Goal: Task Accomplishment & Management: Use online tool/utility

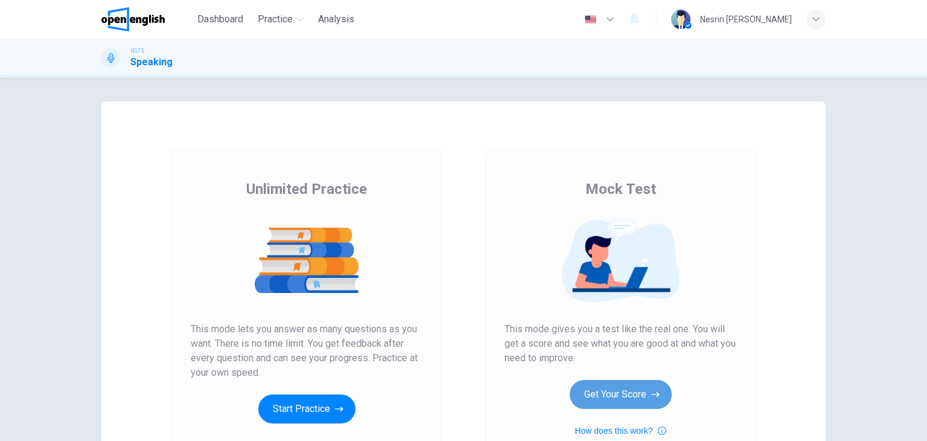
click at [608, 392] on button "Get Your Score" at bounding box center [621, 394] width 102 height 29
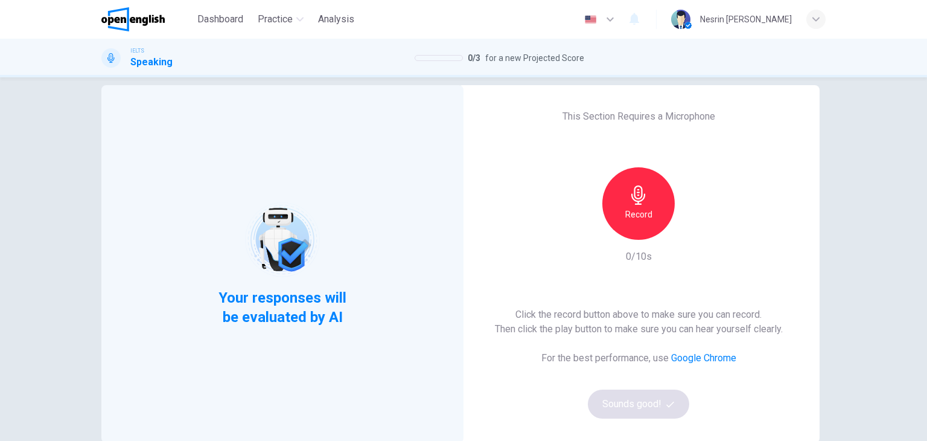
scroll to position [24, 0]
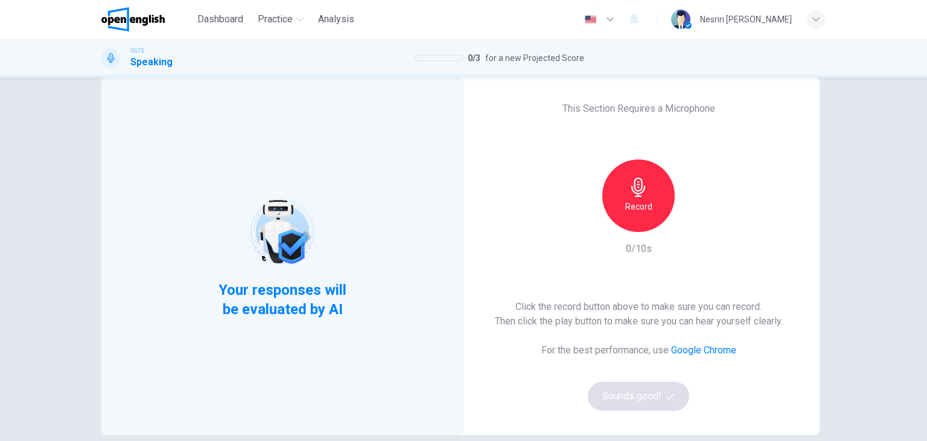
click at [630, 218] on div "Record" at bounding box center [638, 195] width 72 height 72
click at [630, 218] on div "Stop" at bounding box center [638, 195] width 72 height 72
click at [637, 385] on button "Sounds good!" at bounding box center [638, 396] width 101 height 29
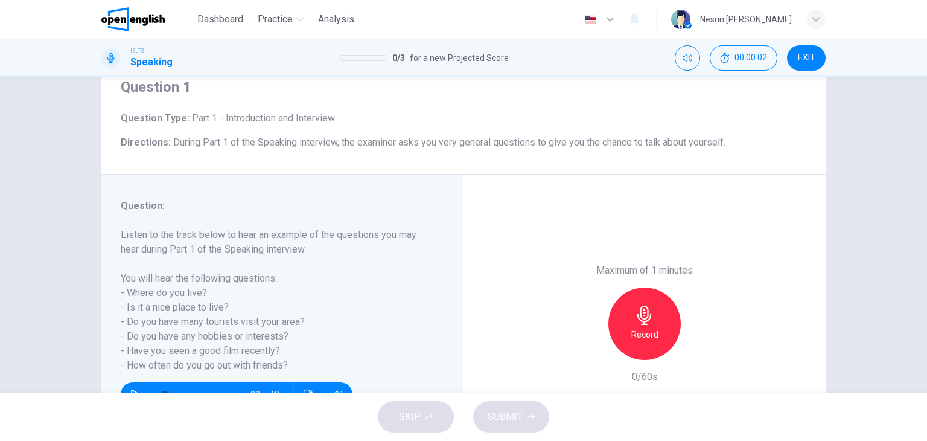
scroll to position [72, 0]
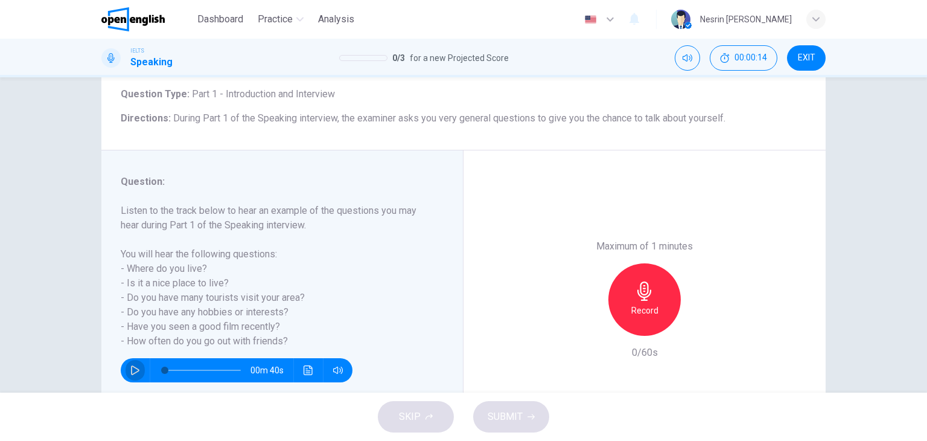
click at [132, 366] on icon "button" at bounding box center [135, 370] width 8 height 10
click at [529, 284] on div "Maximum of 1 minutes Record 0/60s" at bounding box center [645, 299] width 362 height 298
click at [132, 369] on icon "button" at bounding box center [135, 369] width 7 height 7
type input "**"
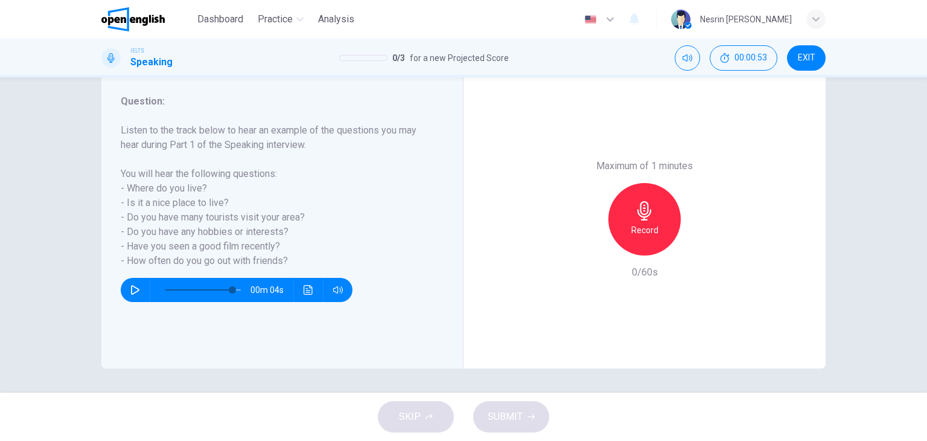
scroll to position [129, 0]
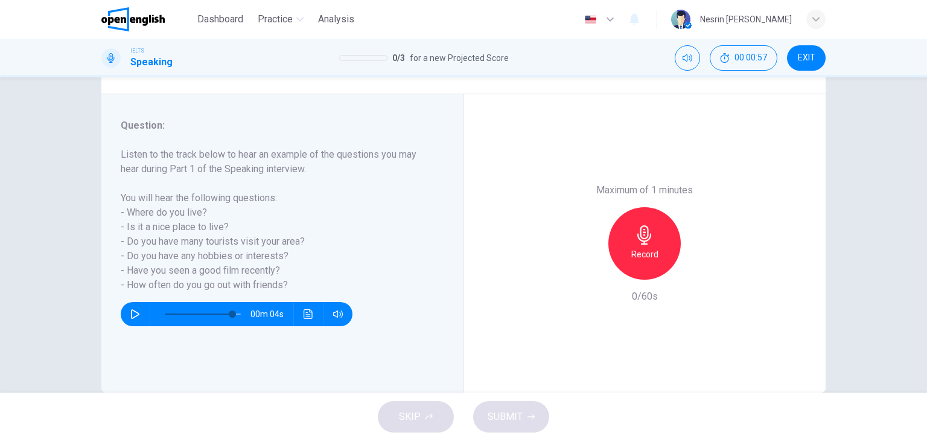
click at [631, 249] on h6 "Record" at bounding box center [644, 254] width 27 height 14
click at [509, 408] on span "SUBMIT" at bounding box center [505, 416] width 35 height 17
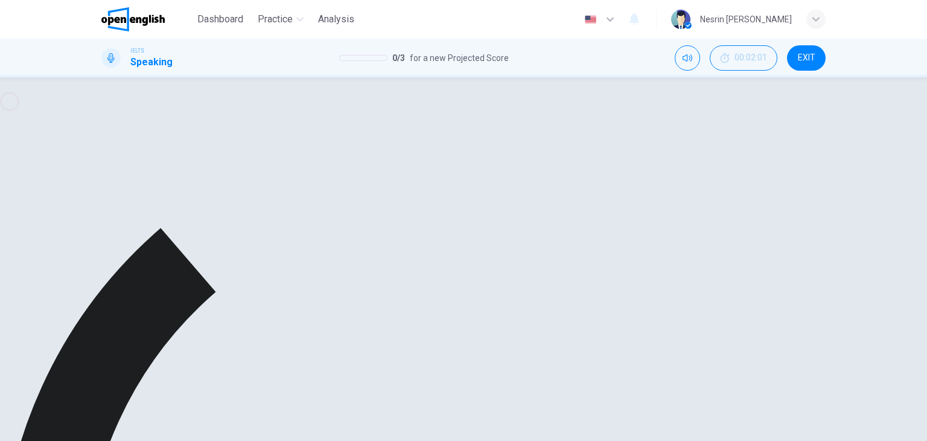
click at [699, 268] on icon "button" at bounding box center [700, 270] width 12 height 12
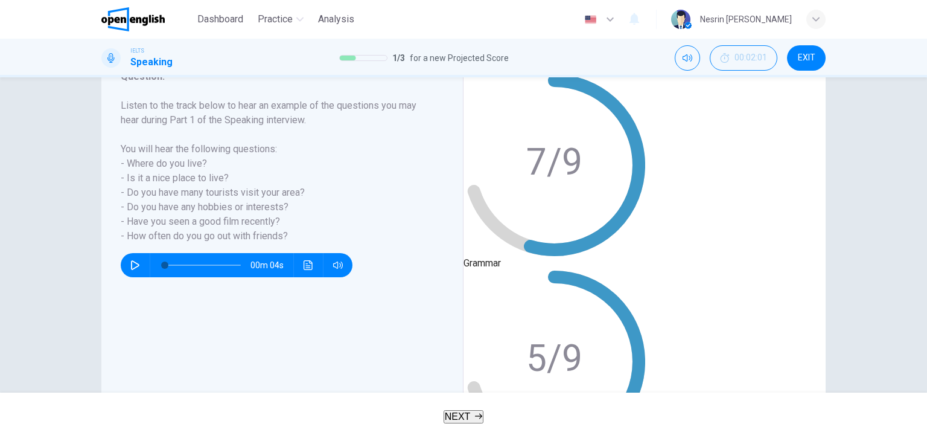
type input "*"
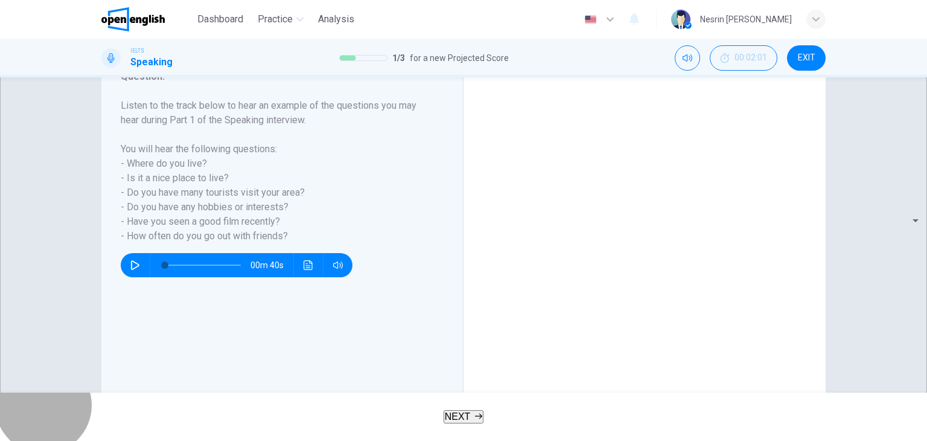
click at [466, 413] on span "NEXT" at bounding box center [458, 416] width 26 height 10
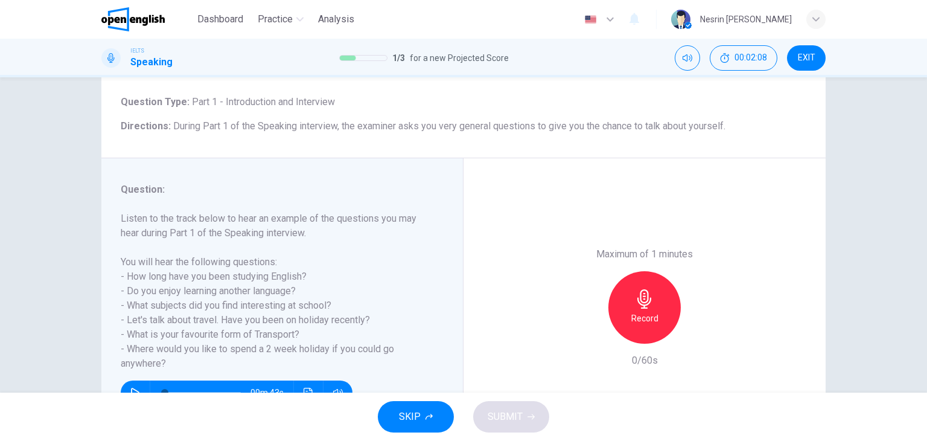
scroll to position [68, 0]
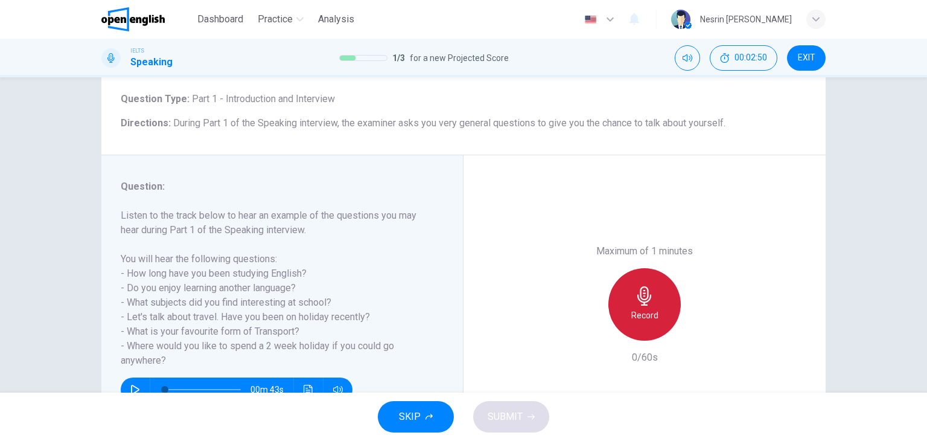
click at [618, 297] on div "Record" at bounding box center [644, 304] width 72 height 72
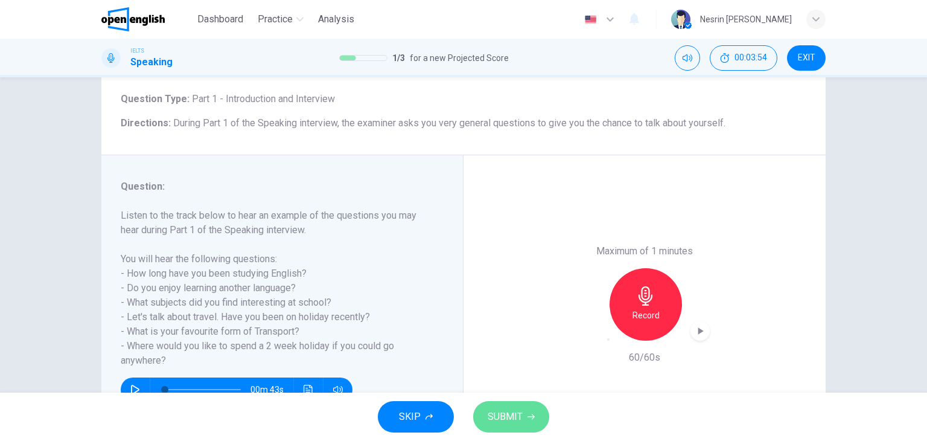
click at [507, 418] on span "SUBMIT" at bounding box center [505, 416] width 35 height 17
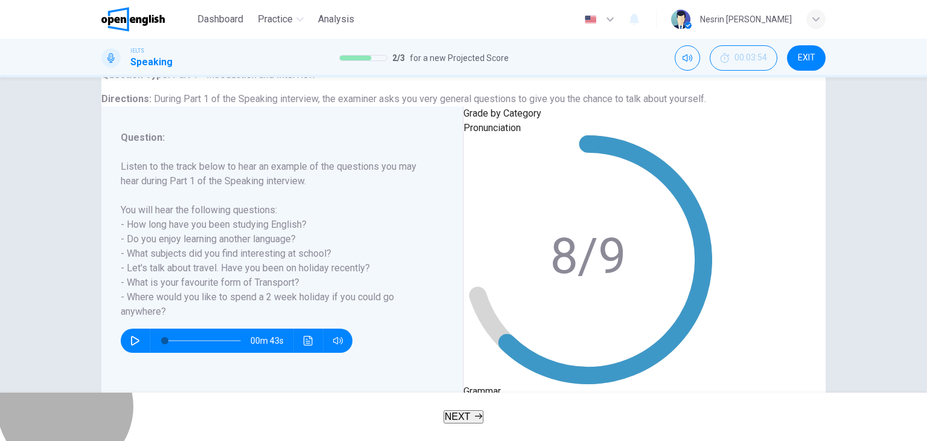
click at [484, 415] on button "NEXT" at bounding box center [464, 416] width 40 height 13
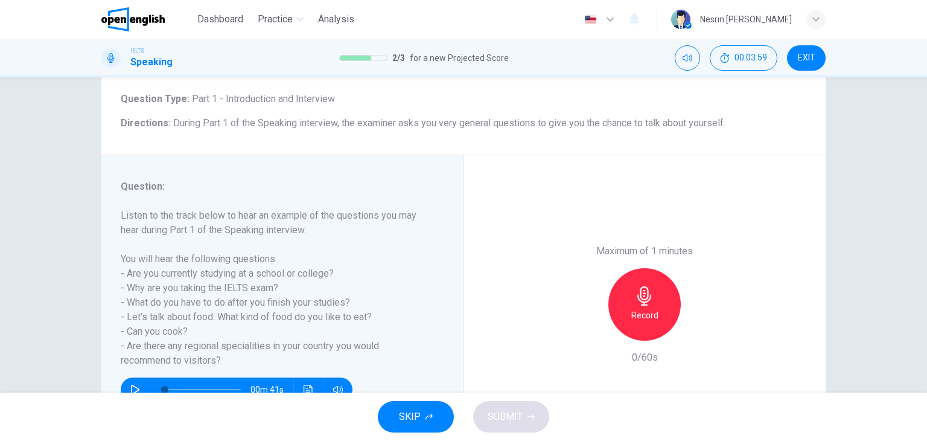
scroll to position [70, 0]
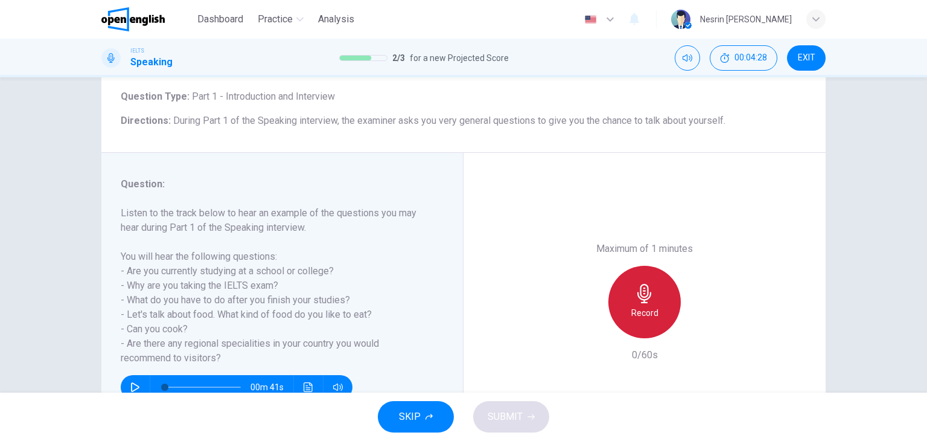
click at [621, 327] on div "Record" at bounding box center [644, 302] width 72 height 72
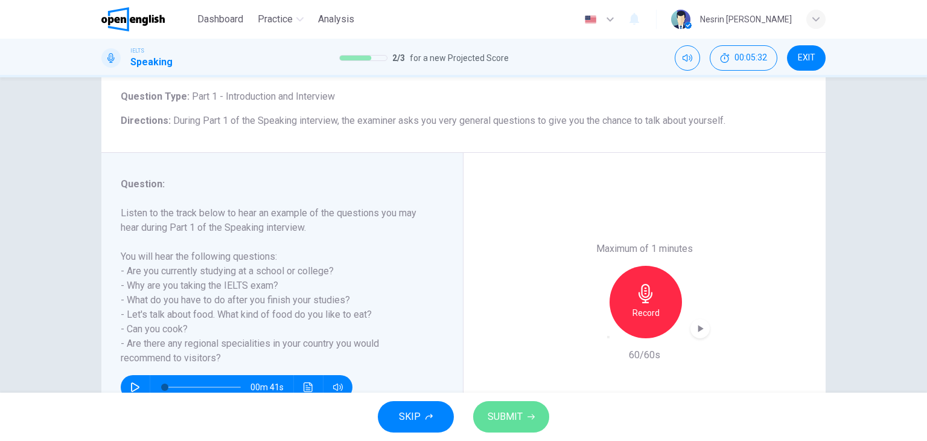
click at [516, 415] on span "SUBMIT" at bounding box center [505, 416] width 35 height 17
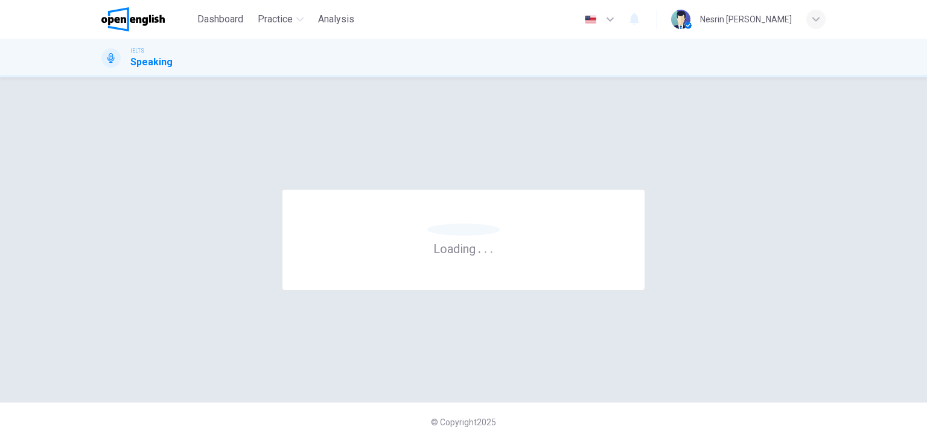
scroll to position [0, 0]
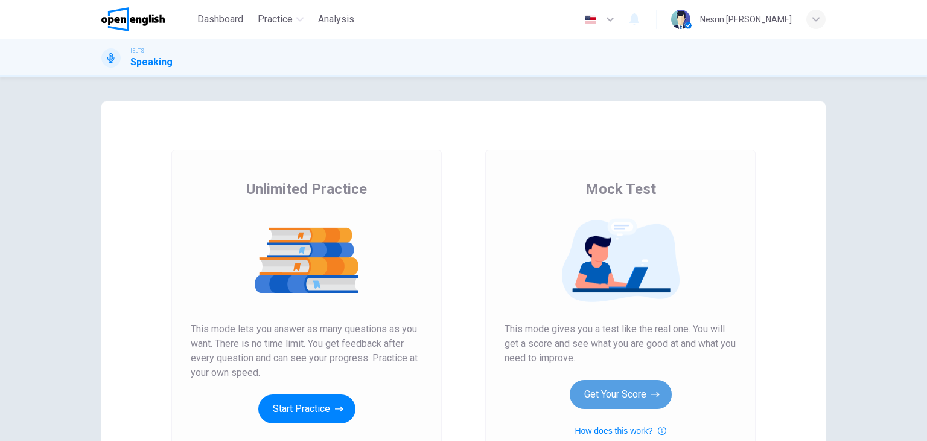
click at [608, 386] on button "Get Your Score" at bounding box center [621, 394] width 102 height 29
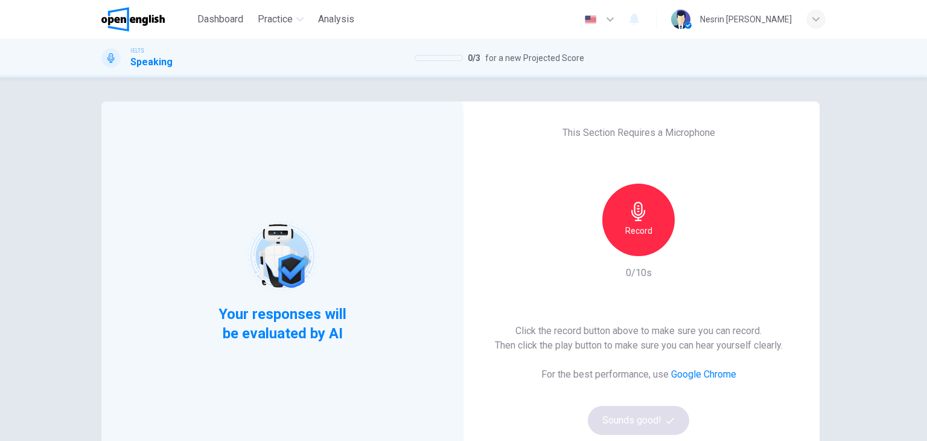
scroll to position [24, 0]
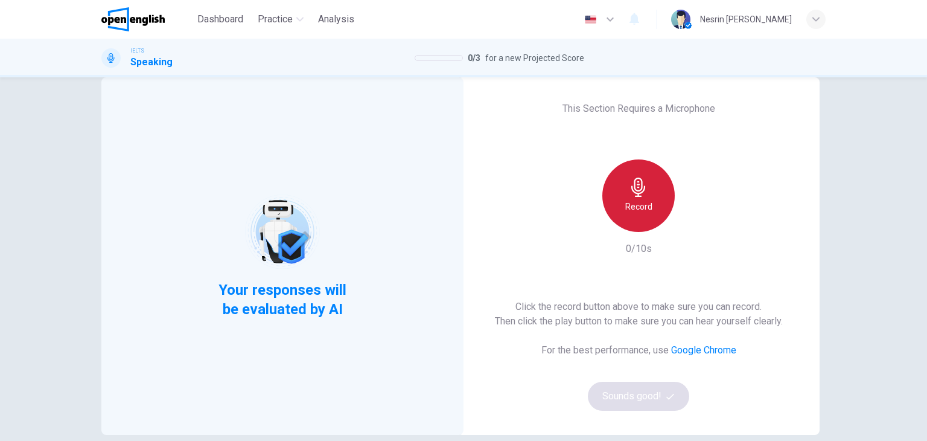
click at [629, 185] on icon "button" at bounding box center [638, 186] width 19 height 19
click at [630, 186] on icon "button" at bounding box center [638, 186] width 19 height 19
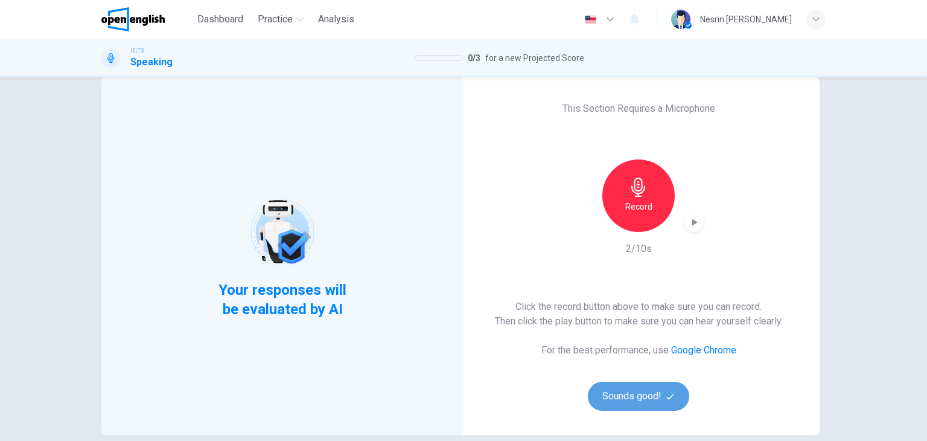
click at [632, 399] on button "Sounds good!" at bounding box center [638, 396] width 101 height 29
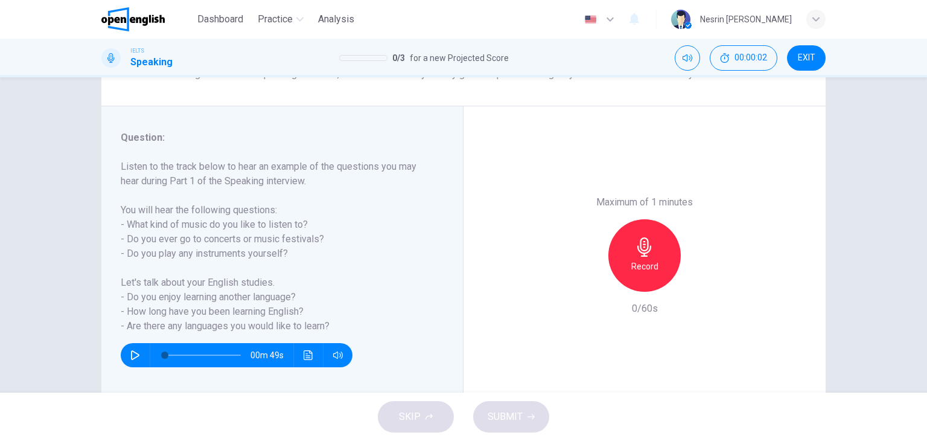
scroll to position [153, 0]
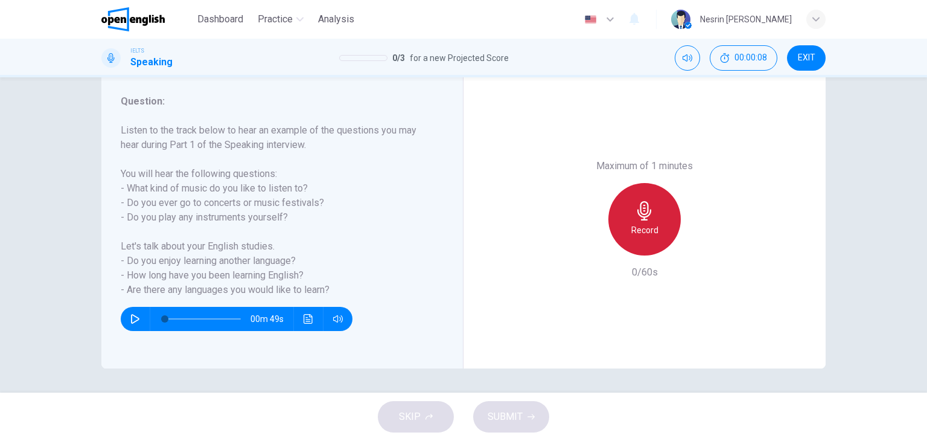
click at [628, 220] on div "Record" at bounding box center [644, 219] width 72 height 72
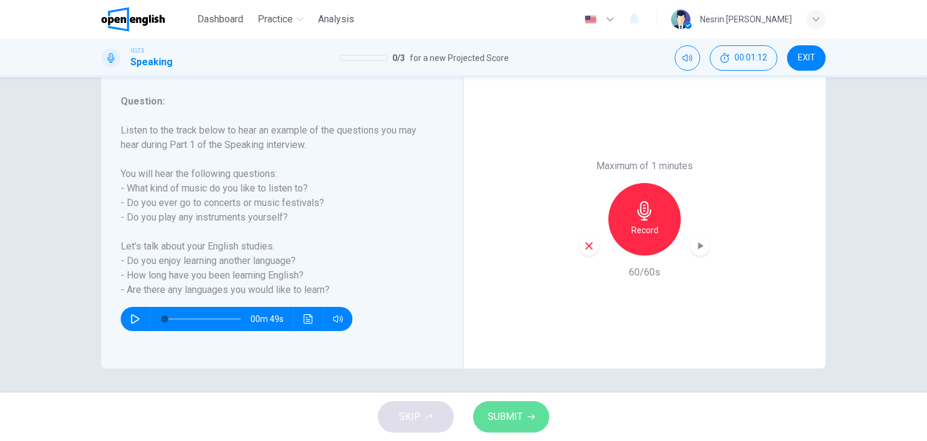
click at [522, 410] on button "SUBMIT" at bounding box center [511, 416] width 76 height 31
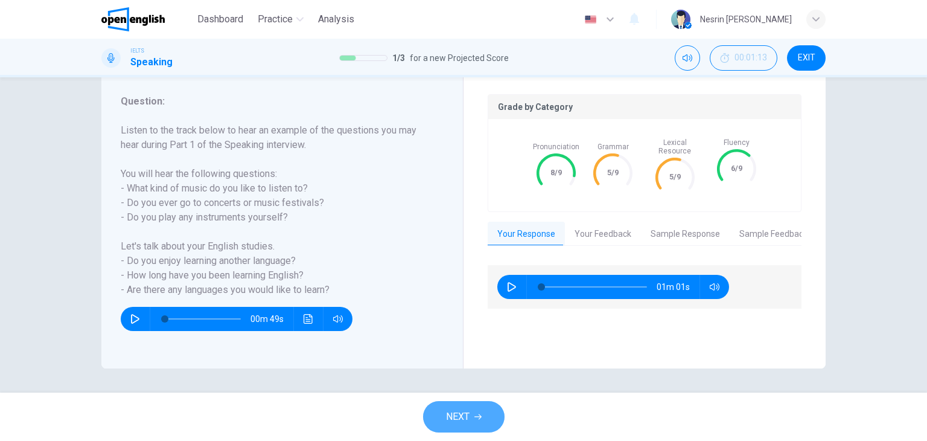
click at [479, 411] on button "NEXT" at bounding box center [463, 416] width 81 height 31
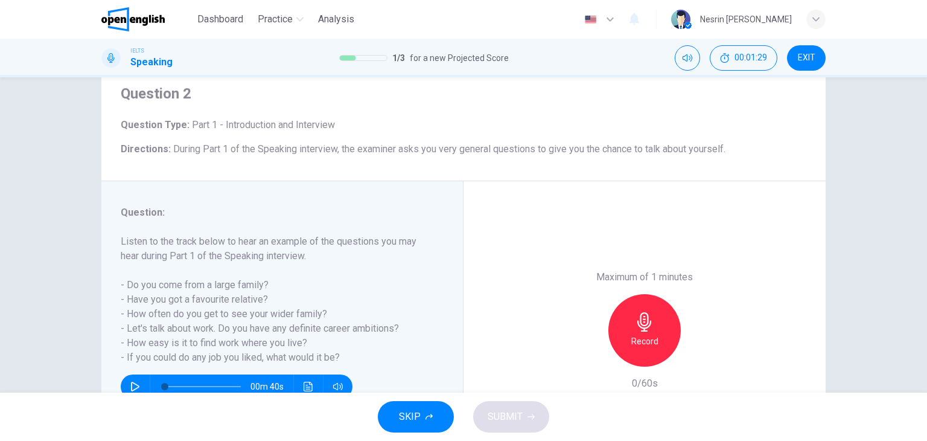
scroll to position [46, 0]
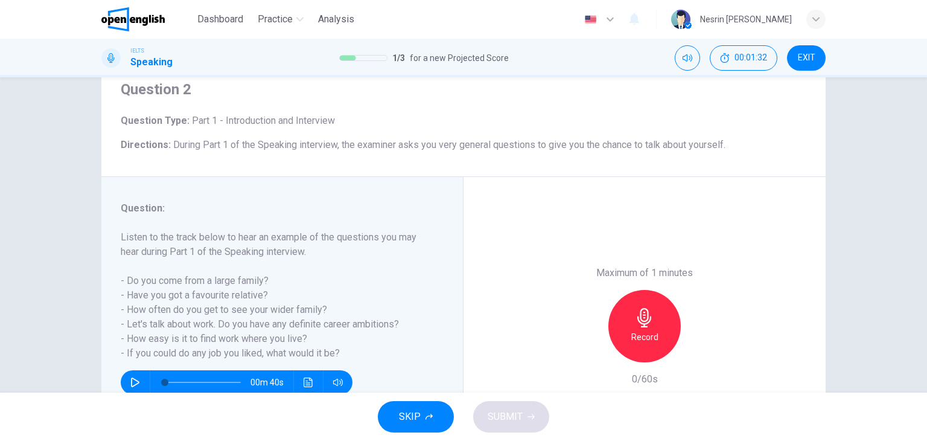
click at [652, 316] on div "Record" at bounding box center [644, 326] width 72 height 72
click at [652, 316] on div "Stop" at bounding box center [644, 326] width 72 height 72
click at [587, 355] on icon "button" at bounding box center [589, 352] width 11 height 11
click at [618, 342] on div "Record" at bounding box center [644, 326] width 72 height 72
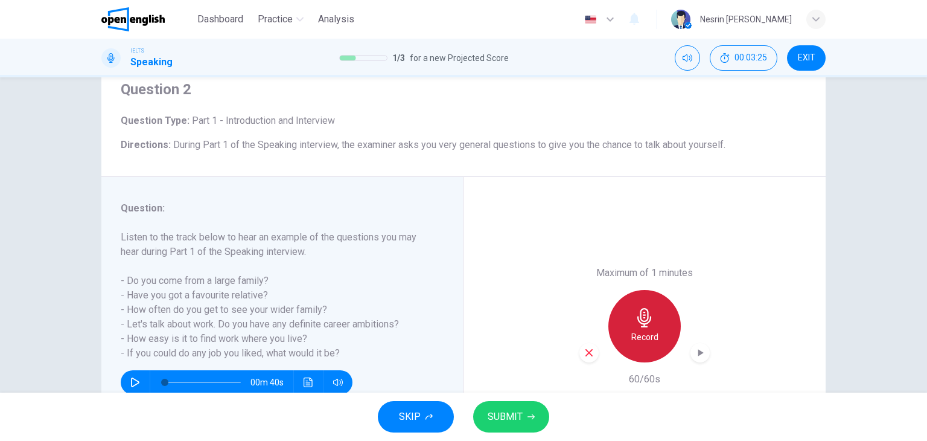
click at [618, 342] on div "Record" at bounding box center [644, 326] width 72 height 72
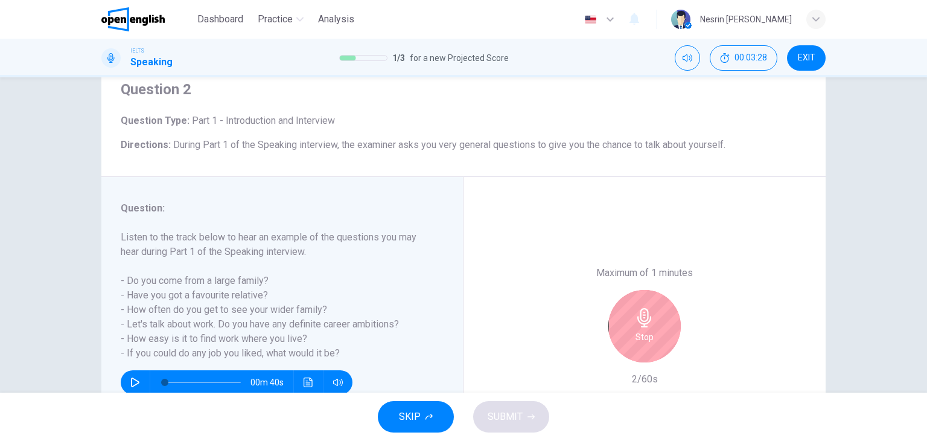
click at [618, 342] on div "Stop" at bounding box center [644, 326] width 72 height 72
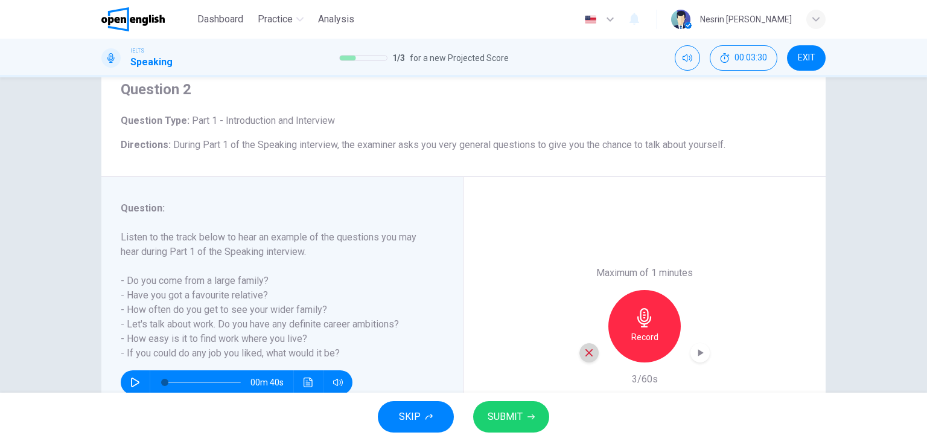
click at [584, 348] on icon "button" at bounding box center [589, 352] width 11 height 11
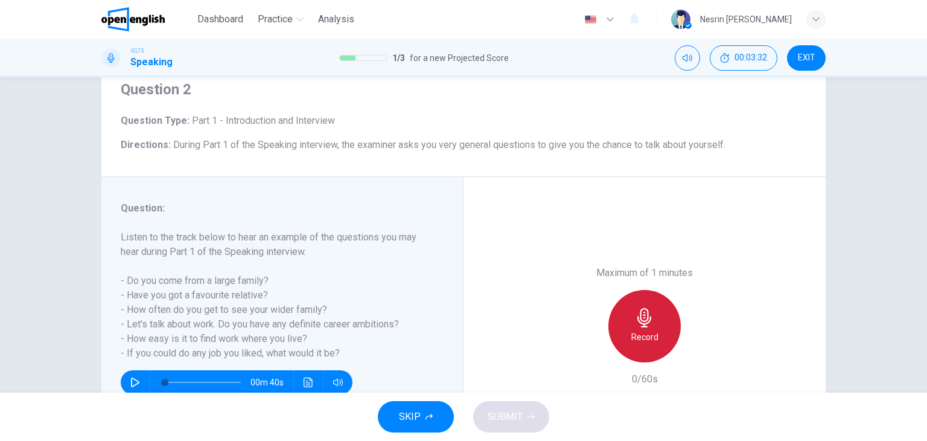
click at [636, 324] on icon "button" at bounding box center [644, 317] width 19 height 19
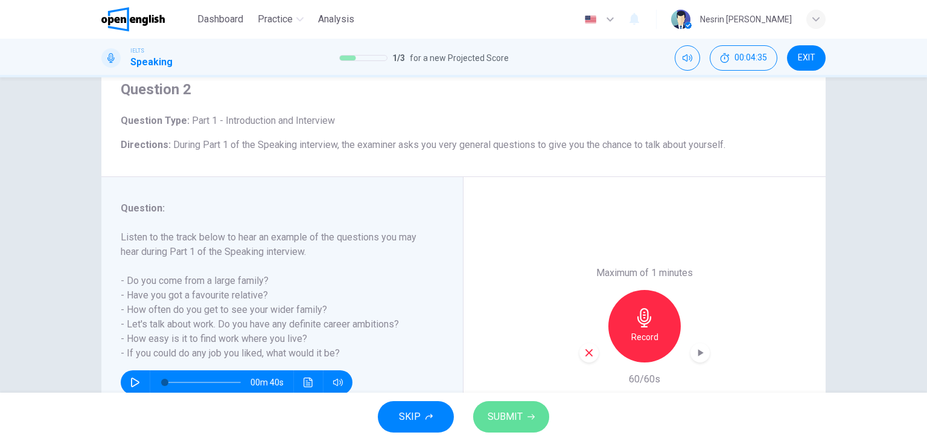
click at [534, 418] on icon "button" at bounding box center [531, 416] width 7 height 7
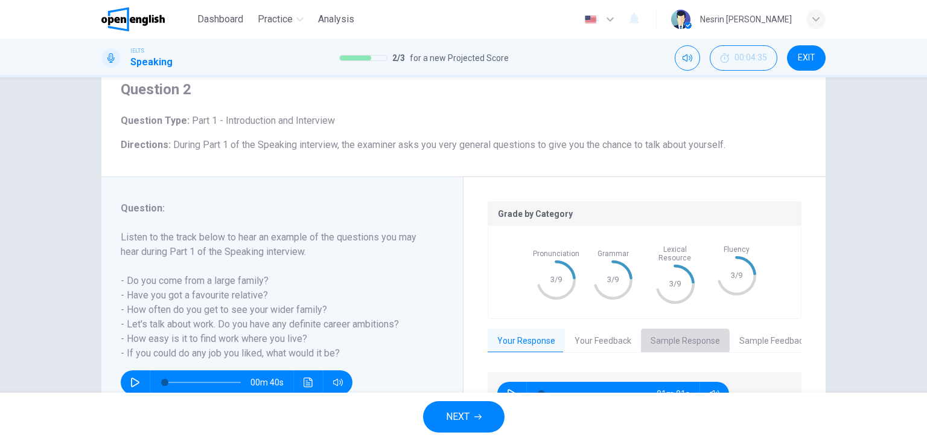
click at [666, 332] on button "Sample Response" at bounding box center [685, 340] width 89 height 25
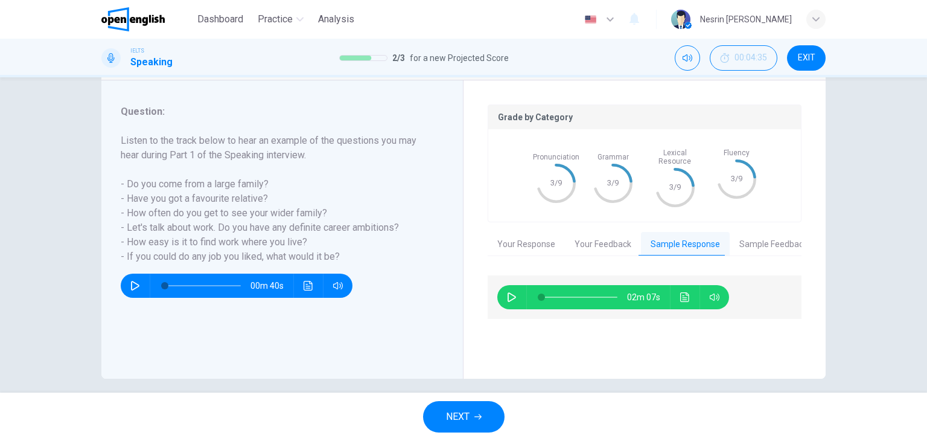
scroll to position [142, 0]
click at [508, 292] on icon "button" at bounding box center [512, 297] width 8 height 10
type input "*"
click at [742, 236] on button "Sample Feedback" at bounding box center [774, 244] width 88 height 25
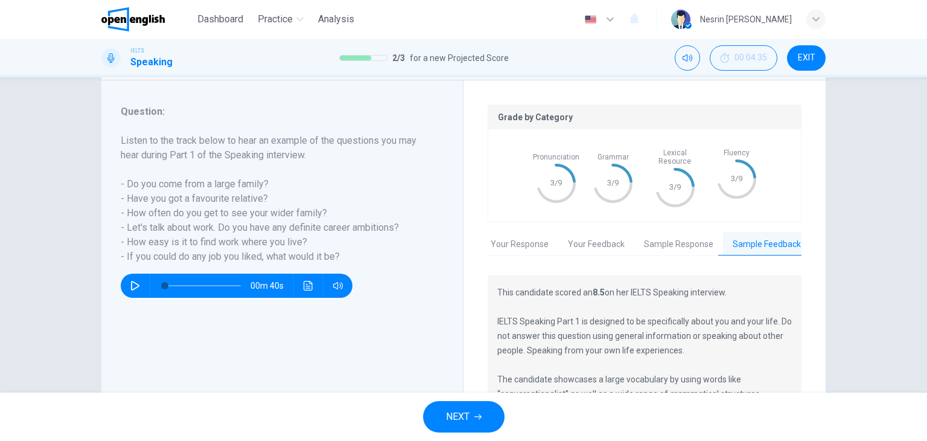
scroll to position [0, 10]
click at [601, 233] on button "Your Feedback" at bounding box center [593, 244] width 76 height 25
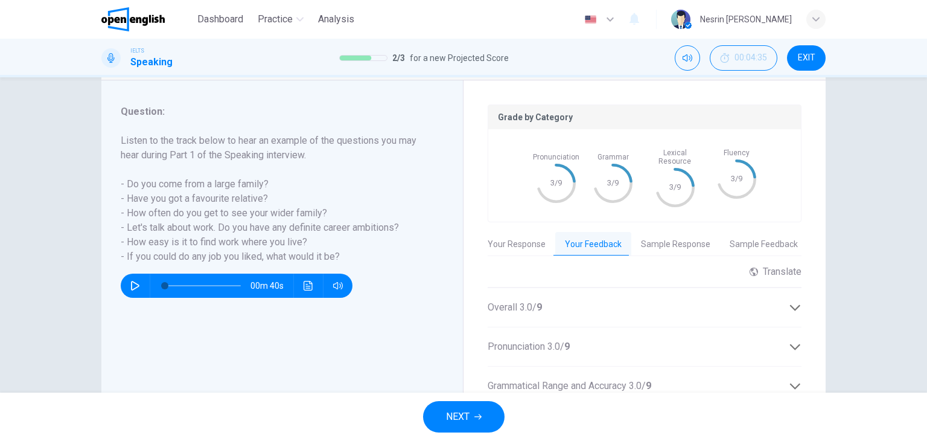
click at [789, 340] on icon at bounding box center [795, 346] width 13 height 13
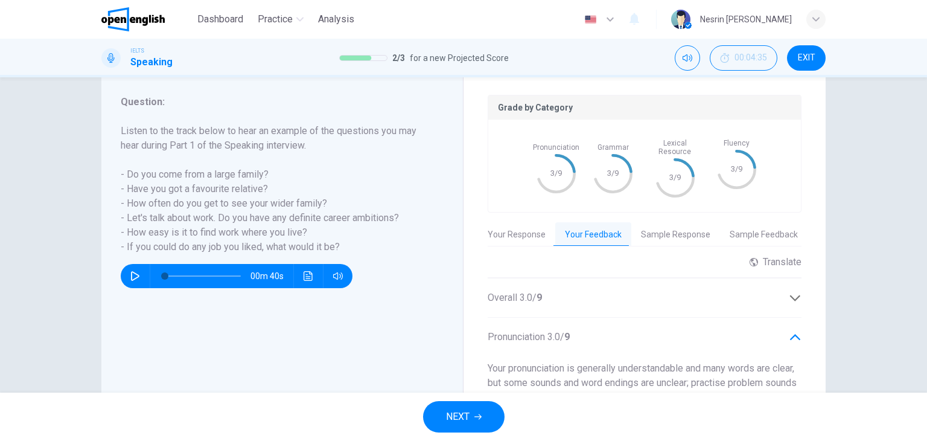
scroll to position [142, 0]
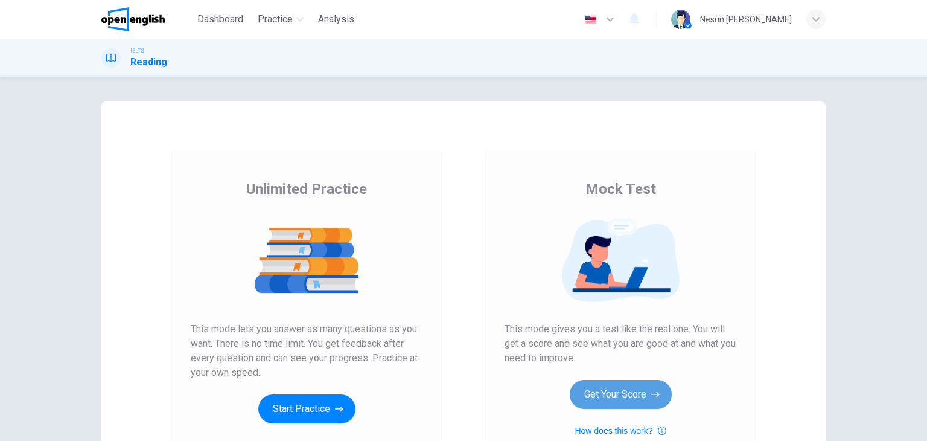
click at [627, 396] on button "Get Your Score" at bounding box center [621, 394] width 102 height 29
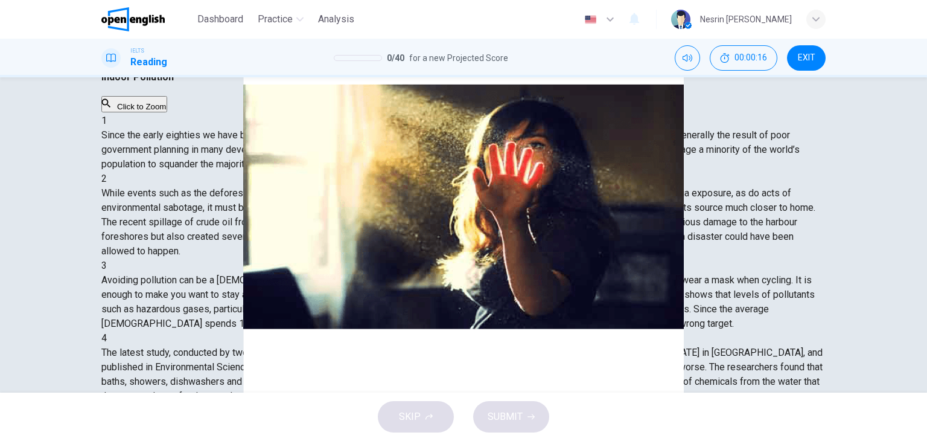
scroll to position [153, 0]
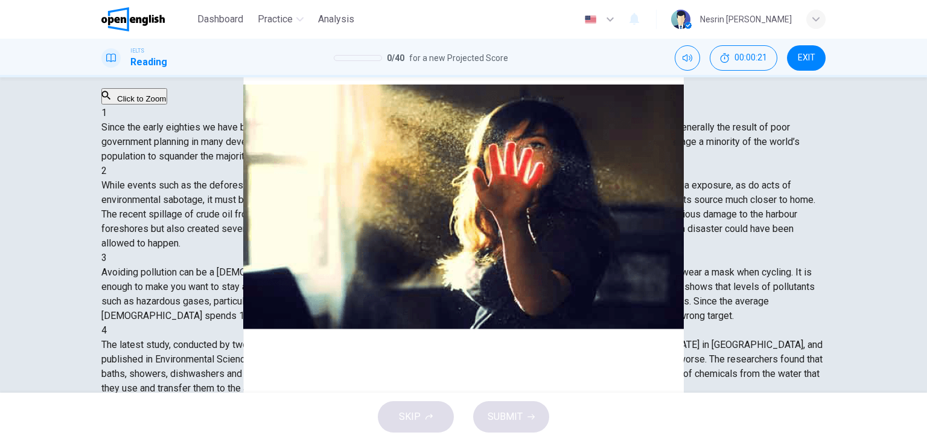
click at [128, 16] on img at bounding box center [132, 19] width 63 height 24
